Goal: Information Seeking & Learning: Learn about a topic

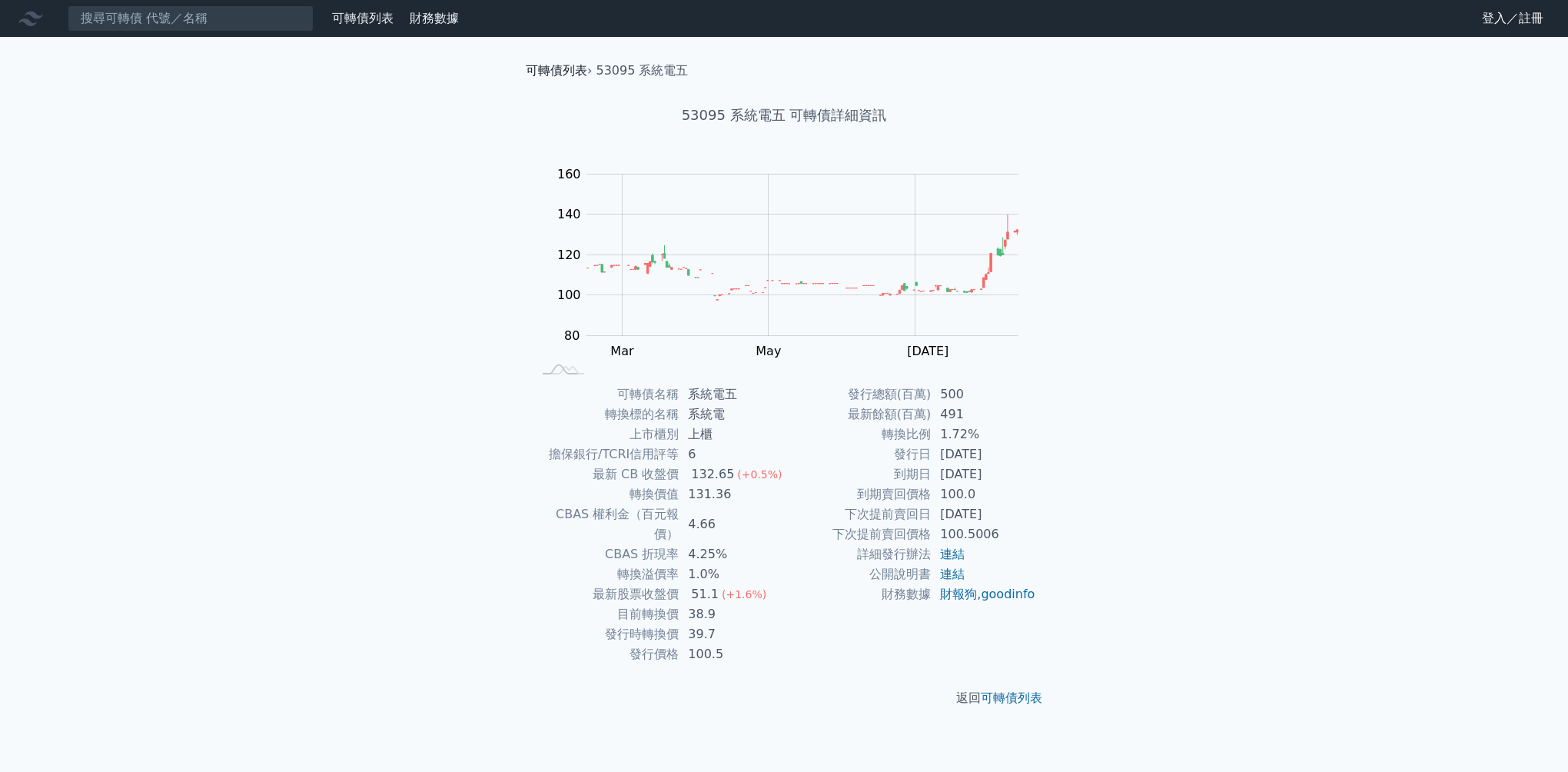
click at [542, 72] on link "可轉債列表" at bounding box center [556, 70] width 62 height 15
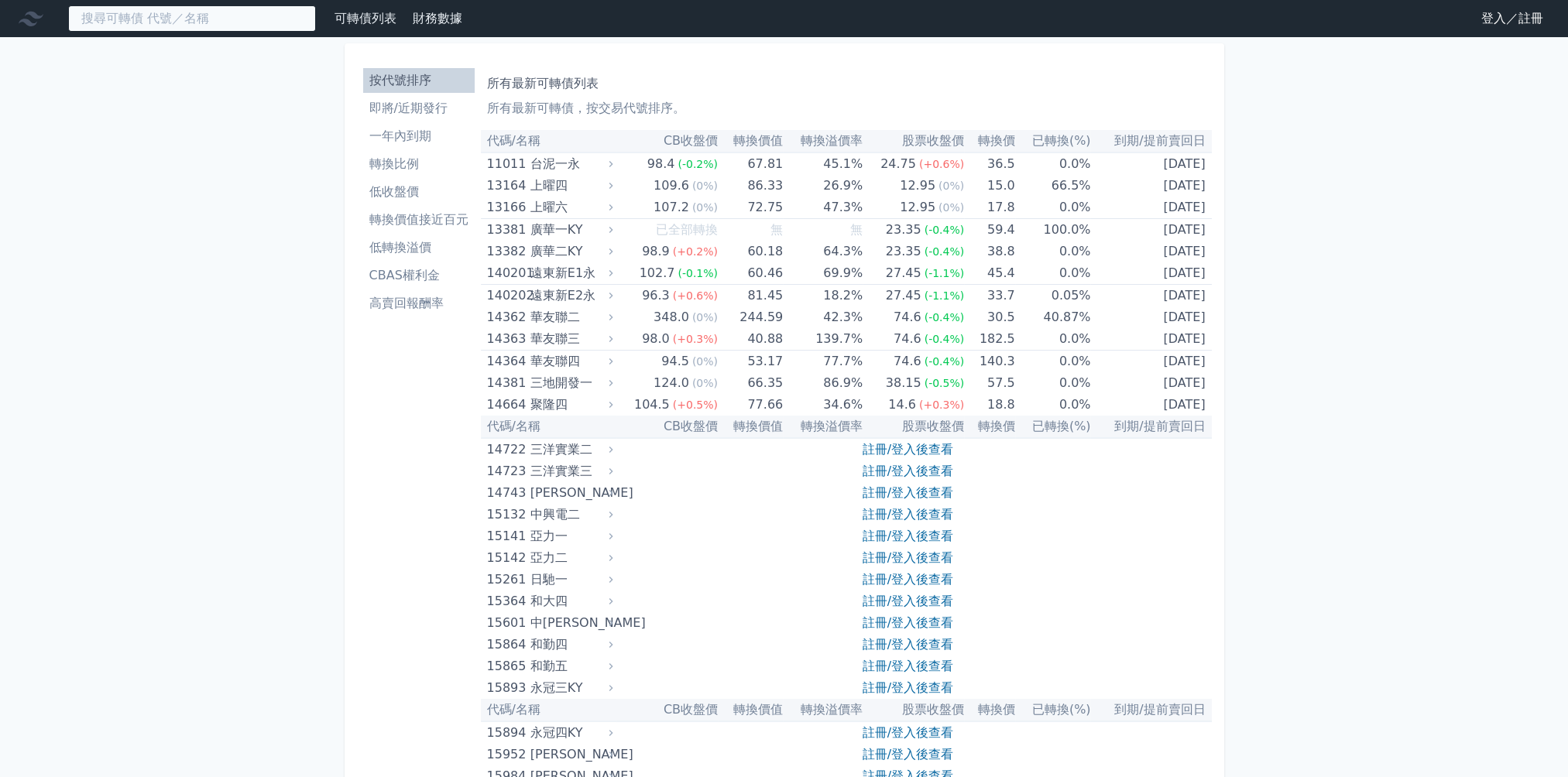
click at [229, 21] on input at bounding box center [191, 19] width 248 height 26
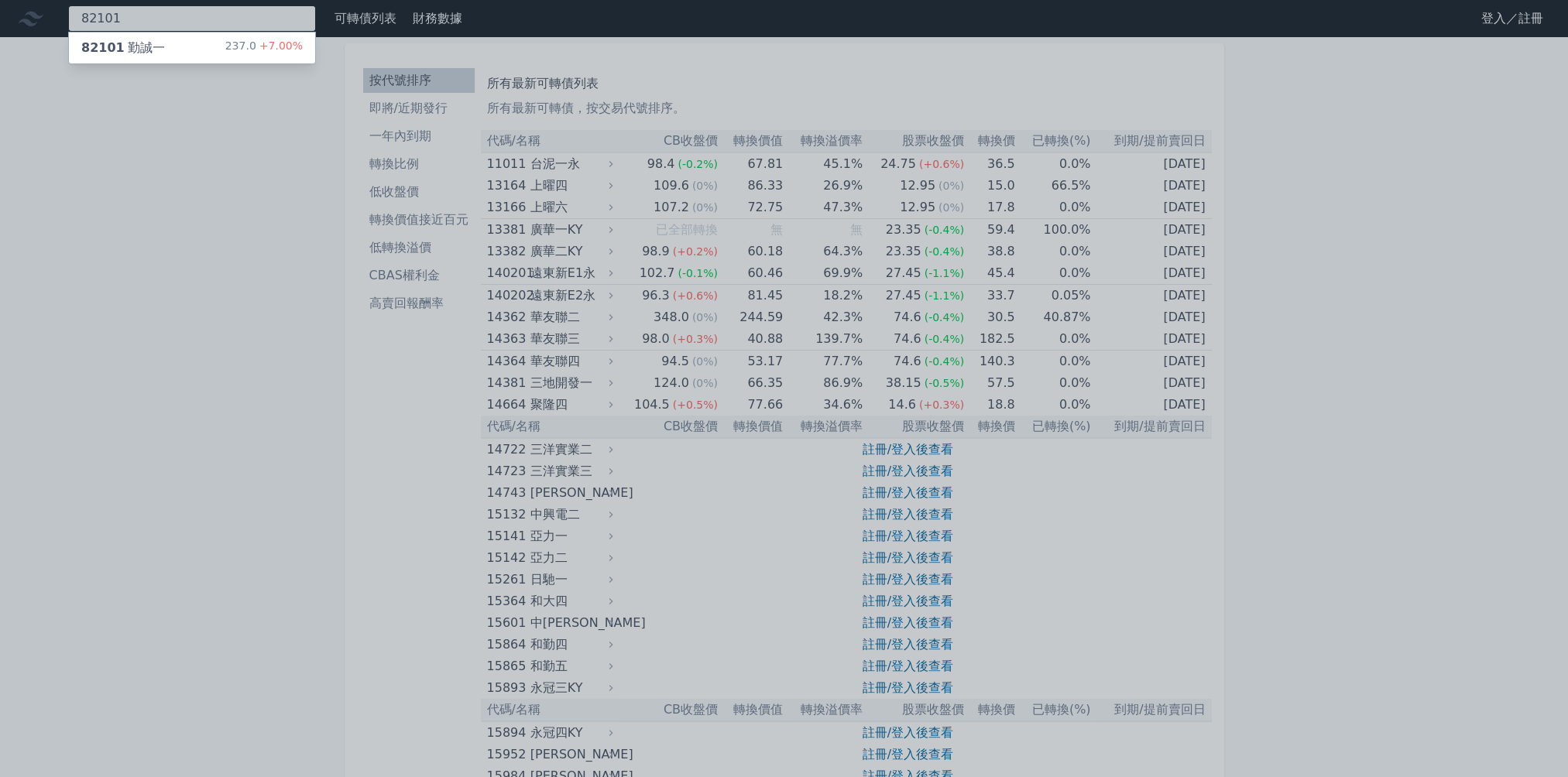
type input "82101"
click at [229, 21] on div at bounding box center [784, 388] width 1568 height 777
click at [174, 20] on div "82101 82101 勤誠一 237.0 +7.00%" at bounding box center [191, 19] width 248 height 26
click at [245, 49] on div "237.0 +7.00%" at bounding box center [264, 48] width 77 height 19
